Goal: Information Seeking & Learning: Learn about a topic

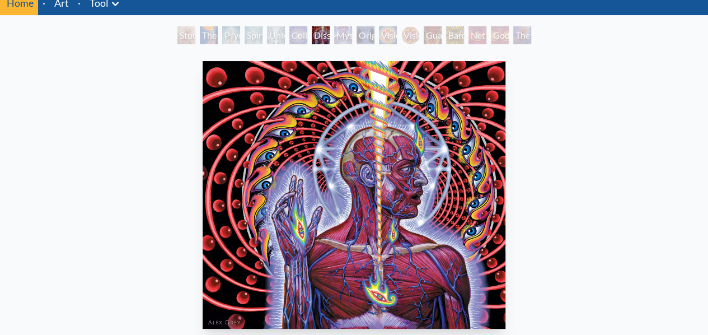
scroll to position [39, 0]
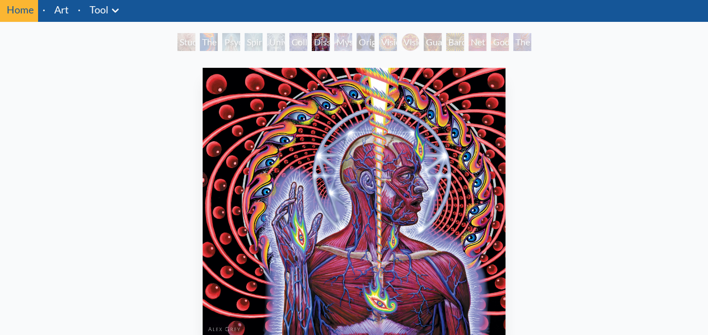
click at [290, 38] on div "Collective Vision" at bounding box center [299, 42] width 18 height 18
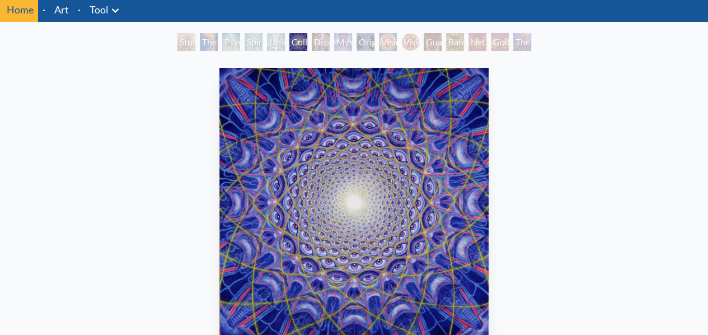
click at [330, 41] on div "Dissectional Art for Tool's Lateralus CD" at bounding box center [321, 42] width 18 height 18
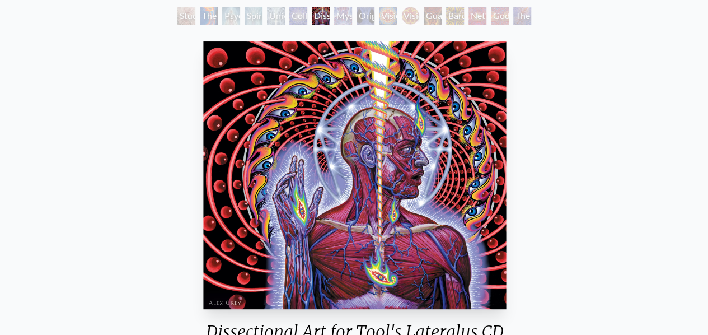
scroll to position [64, 0]
